Goal: Check status

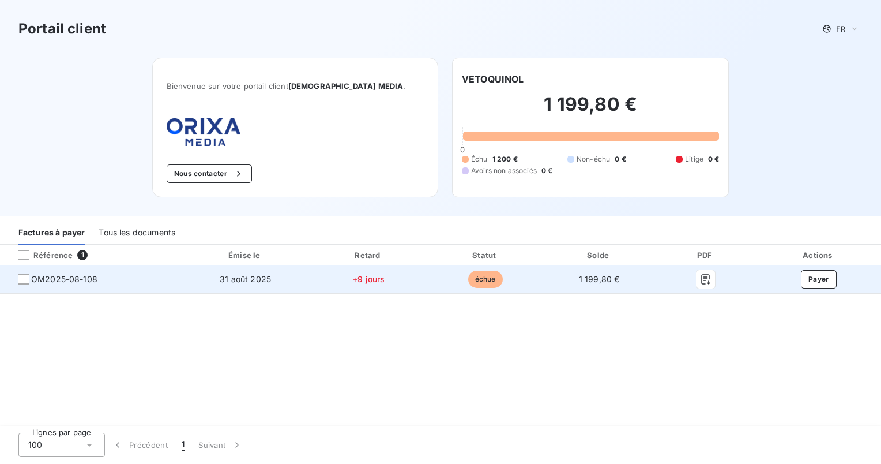
click at [618, 291] on td "1 199,80 €" at bounding box center [599, 279] width 112 height 28
click at [565, 284] on td "1 199,80 €" at bounding box center [599, 279] width 112 height 28
click at [506, 284] on td "échue" at bounding box center [485, 279] width 115 height 28
click at [459, 282] on td "échue" at bounding box center [485, 279] width 115 height 28
click at [362, 281] on span "+9 jours" at bounding box center [368, 279] width 32 height 10
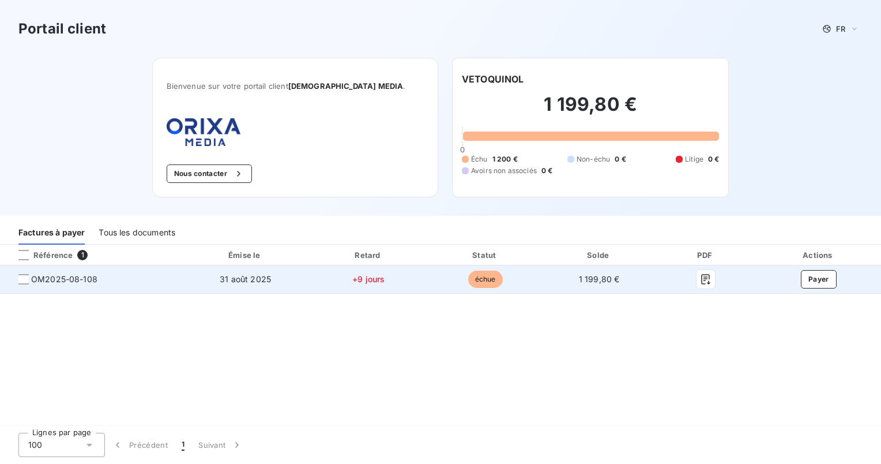
click at [219, 280] on td "31 août 2025" at bounding box center [245, 279] width 129 height 28
drag, startPoint x: 221, startPoint y: 276, endPoint x: 304, endPoint y: 277, distance: 82.5
click at [304, 277] on td "31 août 2025" at bounding box center [245, 279] width 129 height 28
drag, startPoint x: 304, startPoint y: 277, endPoint x: 409, endPoint y: 284, distance: 105.1
click at [409, 284] on td "+9 jours" at bounding box center [369, 279] width 118 height 28
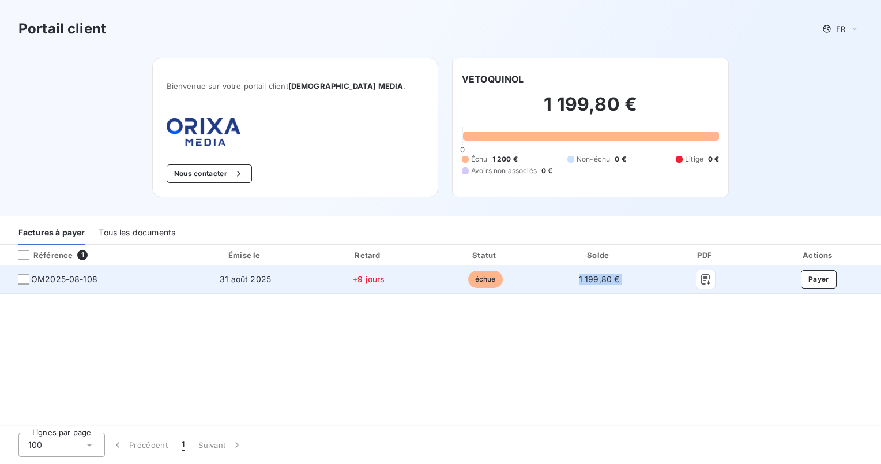
drag, startPoint x: 574, startPoint y: 282, endPoint x: 724, endPoint y: 288, distance: 149.5
click at [724, 288] on tr "OM2025-08-108 [DATE] +9 jours échue 1 199,80 € Payer" at bounding box center [440, 279] width 881 height 28
click at [707, 284] on icon "button" at bounding box center [706, 279] width 12 height 12
